Goal: Task Accomplishment & Management: Use online tool/utility

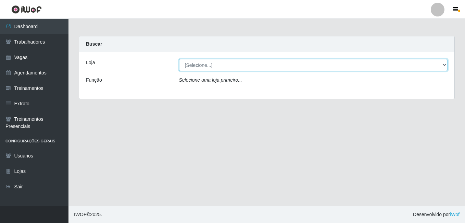
click at [287, 66] on select "[Selecione...] [GEOGRAPHIC_DATA] - [DATE][GEOGRAPHIC_DATA]" at bounding box center [313, 65] width 269 height 12
select select "471"
click at [179, 59] on select "[Selecione...] [GEOGRAPHIC_DATA] - [DATE][GEOGRAPHIC_DATA]" at bounding box center [313, 65] width 269 height 12
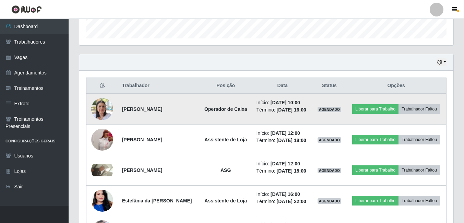
scroll to position [240, 0]
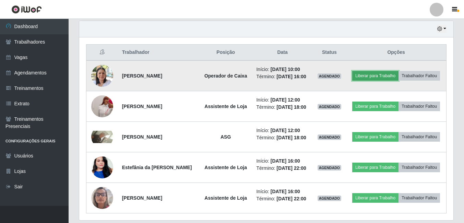
click at [398, 73] on button "Liberar para Trabalho" at bounding box center [375, 76] width 46 height 10
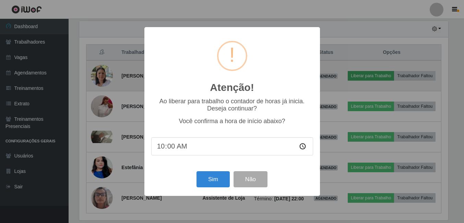
scroll to position [142, 370]
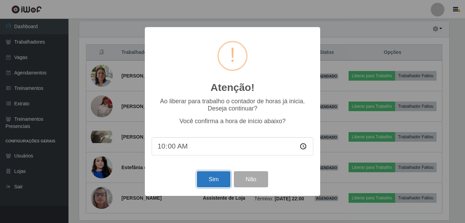
click at [221, 178] on button "Sim" at bounding box center [213, 179] width 33 height 16
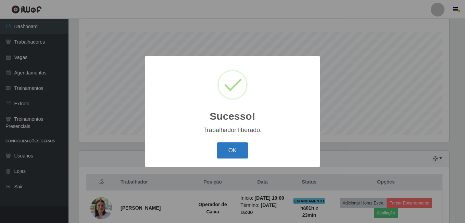
click at [219, 150] on button "OK" at bounding box center [233, 150] width 32 height 16
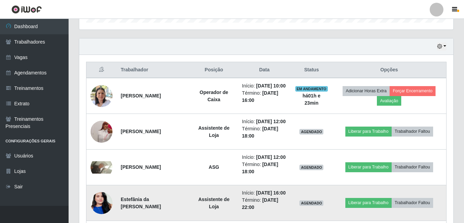
scroll to position [222, 0]
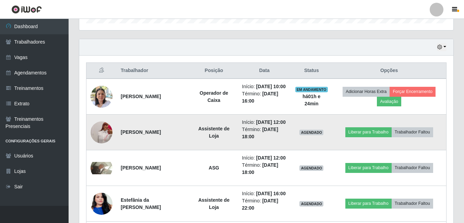
click at [101, 142] on img at bounding box center [101, 132] width 22 height 49
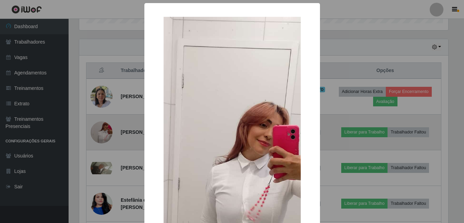
scroll to position [142, 370]
click at [101, 142] on div "× OK Cancel" at bounding box center [232, 111] width 465 height 223
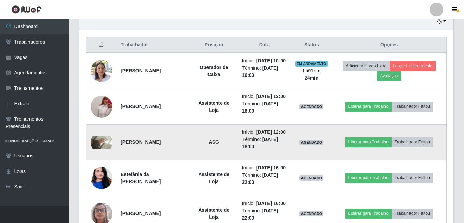
scroll to position [290, 0]
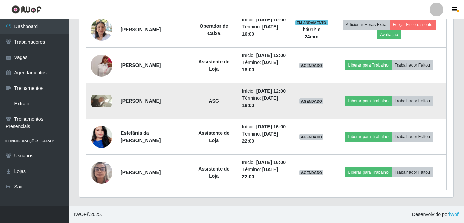
click at [99, 107] on img at bounding box center [101, 101] width 22 height 12
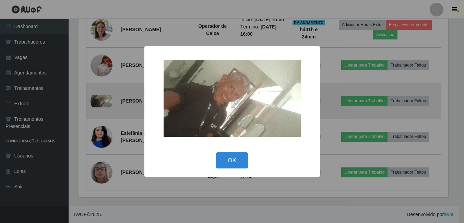
scroll to position [142, 370]
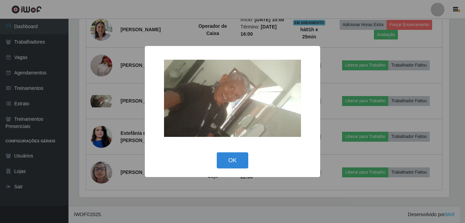
click at [119, 137] on div "× OK Cancel" at bounding box center [232, 111] width 465 height 223
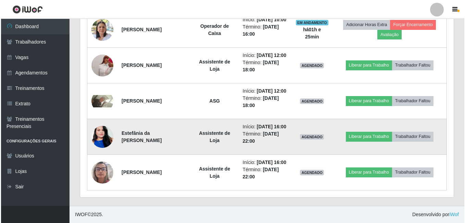
scroll to position [325, 0]
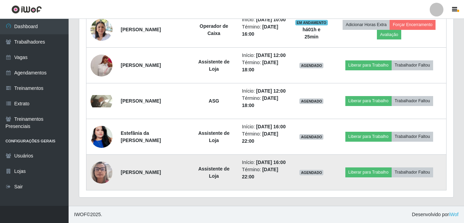
click at [102, 170] on img at bounding box center [101, 172] width 22 height 29
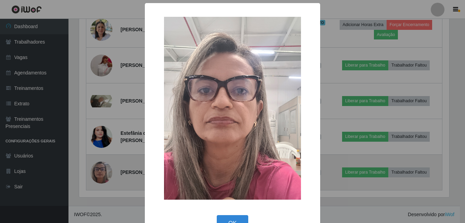
click at [102, 170] on div "× OK Cancel" at bounding box center [232, 111] width 465 height 223
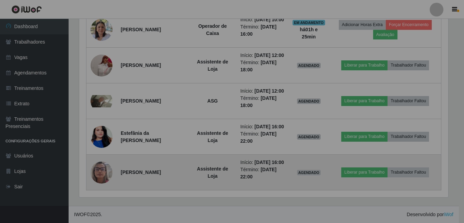
scroll to position [142, 374]
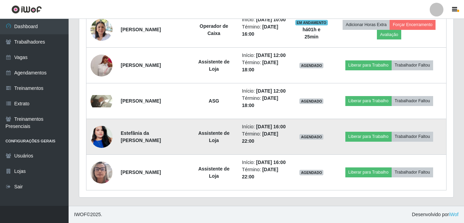
click at [104, 123] on img at bounding box center [101, 136] width 22 height 39
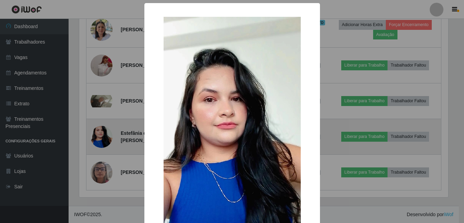
scroll to position [142, 370]
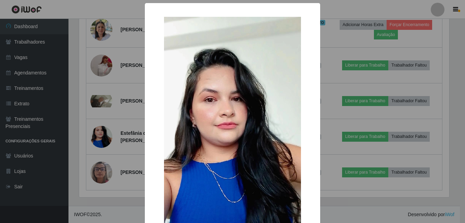
click at [94, 130] on div "× OK Cancel" at bounding box center [232, 111] width 465 height 223
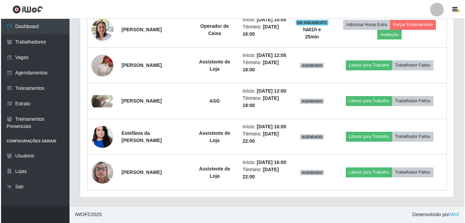
scroll to position [256, 0]
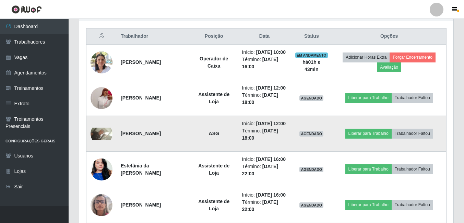
click at [107, 140] on img at bounding box center [101, 133] width 22 height 12
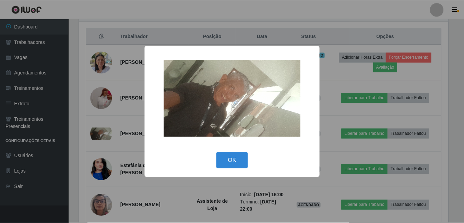
scroll to position [142, 370]
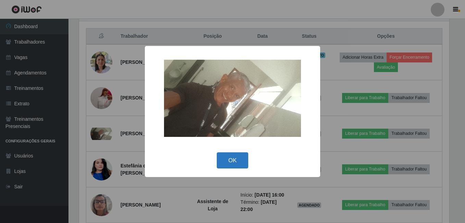
click at [233, 158] on button "OK" at bounding box center [233, 160] width 32 height 16
